Goal: Obtain resource: Download file/media

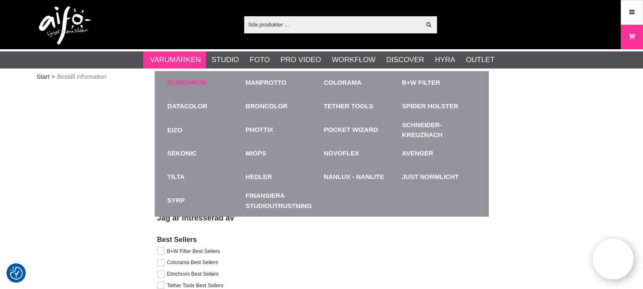
click at [180, 80] on link "Elinchrom" at bounding box center [187, 83] width 39 height 10
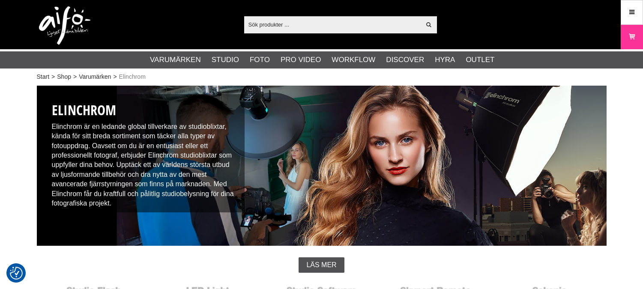
scroll to position [190, 0]
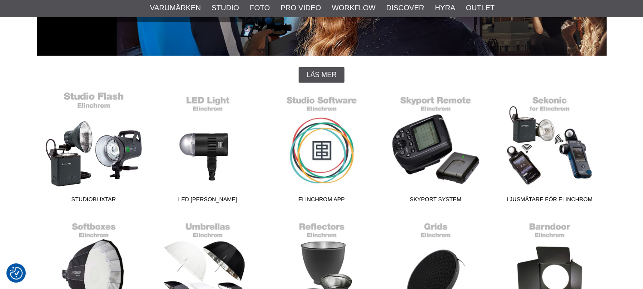
click at [99, 159] on link "Studioblixtar" at bounding box center [94, 149] width 114 height 116
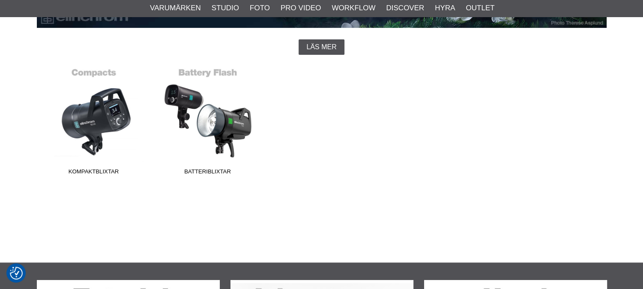
scroll to position [238, 0]
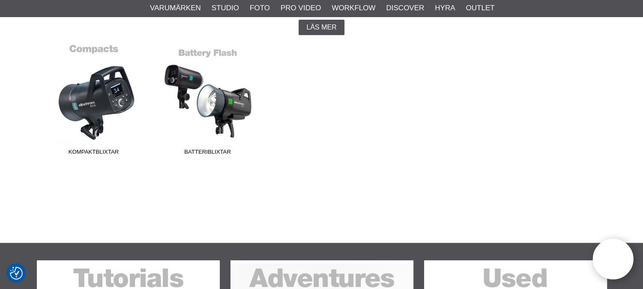
click at [87, 106] on link "Kompaktblixtar" at bounding box center [94, 102] width 114 height 116
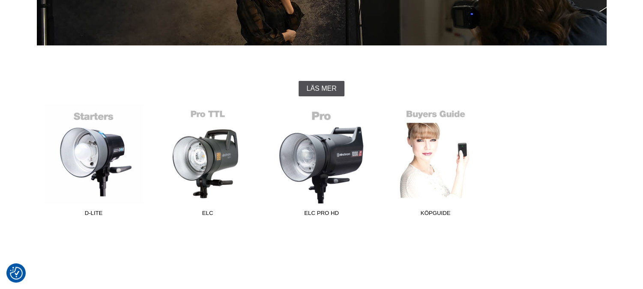
scroll to position [238, 0]
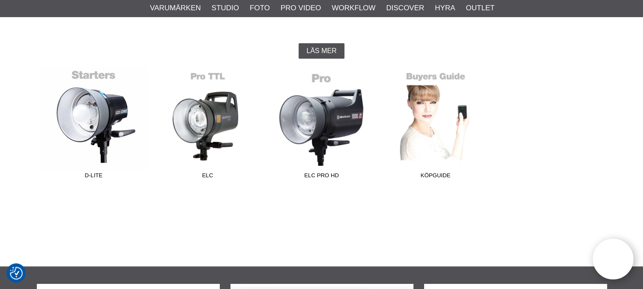
click at [89, 114] on link "D-Lite" at bounding box center [94, 125] width 114 height 116
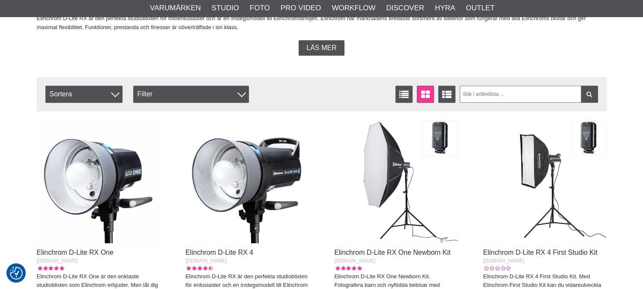
scroll to position [238, 0]
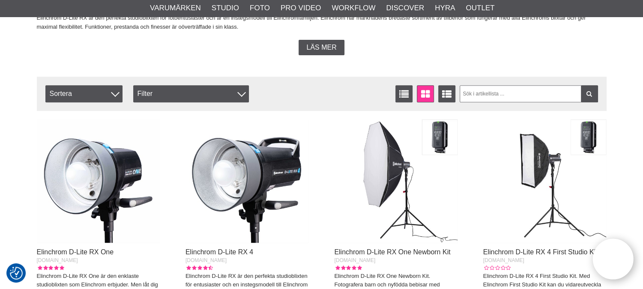
click at [107, 171] on img at bounding box center [98, 181] width 123 height 123
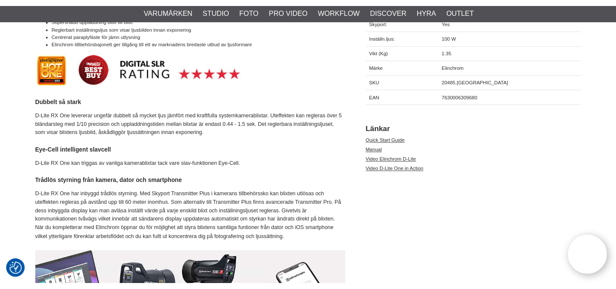
scroll to position [524, 0]
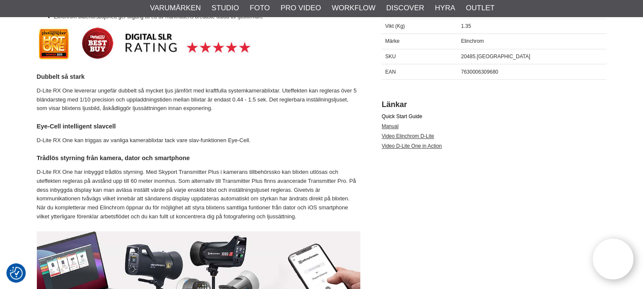
click at [397, 114] on link "Quick Start Guide" at bounding box center [402, 117] width 41 height 6
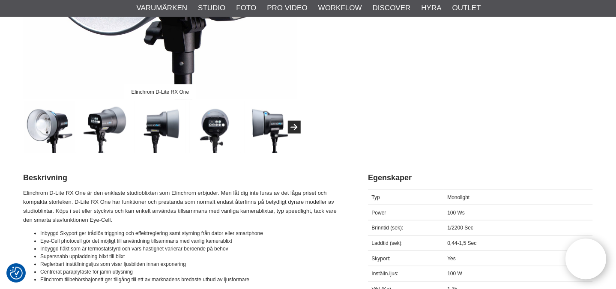
scroll to position [238, 0]
